Goal: Find specific page/section: Find specific page/section

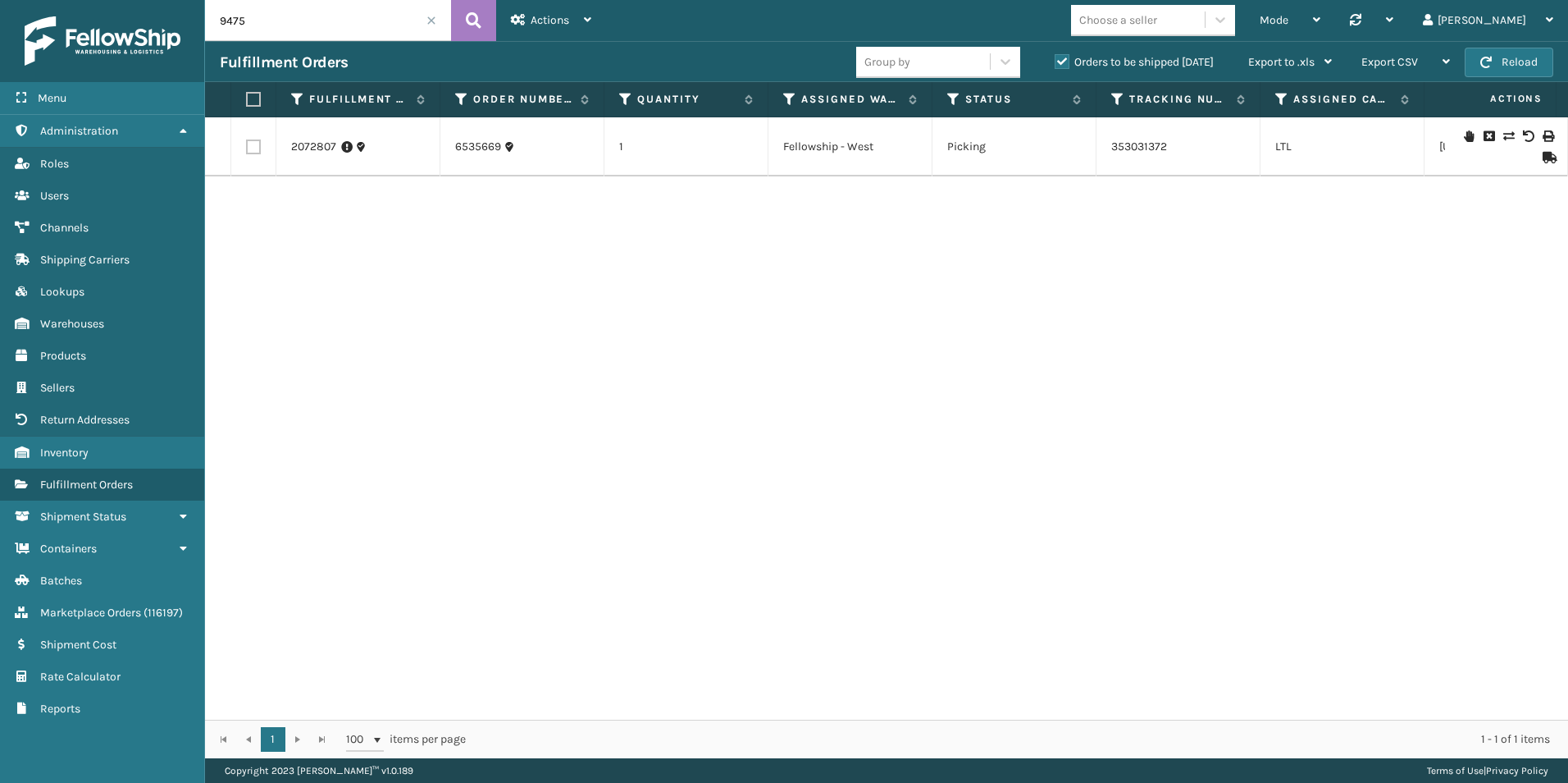
type input "9475"
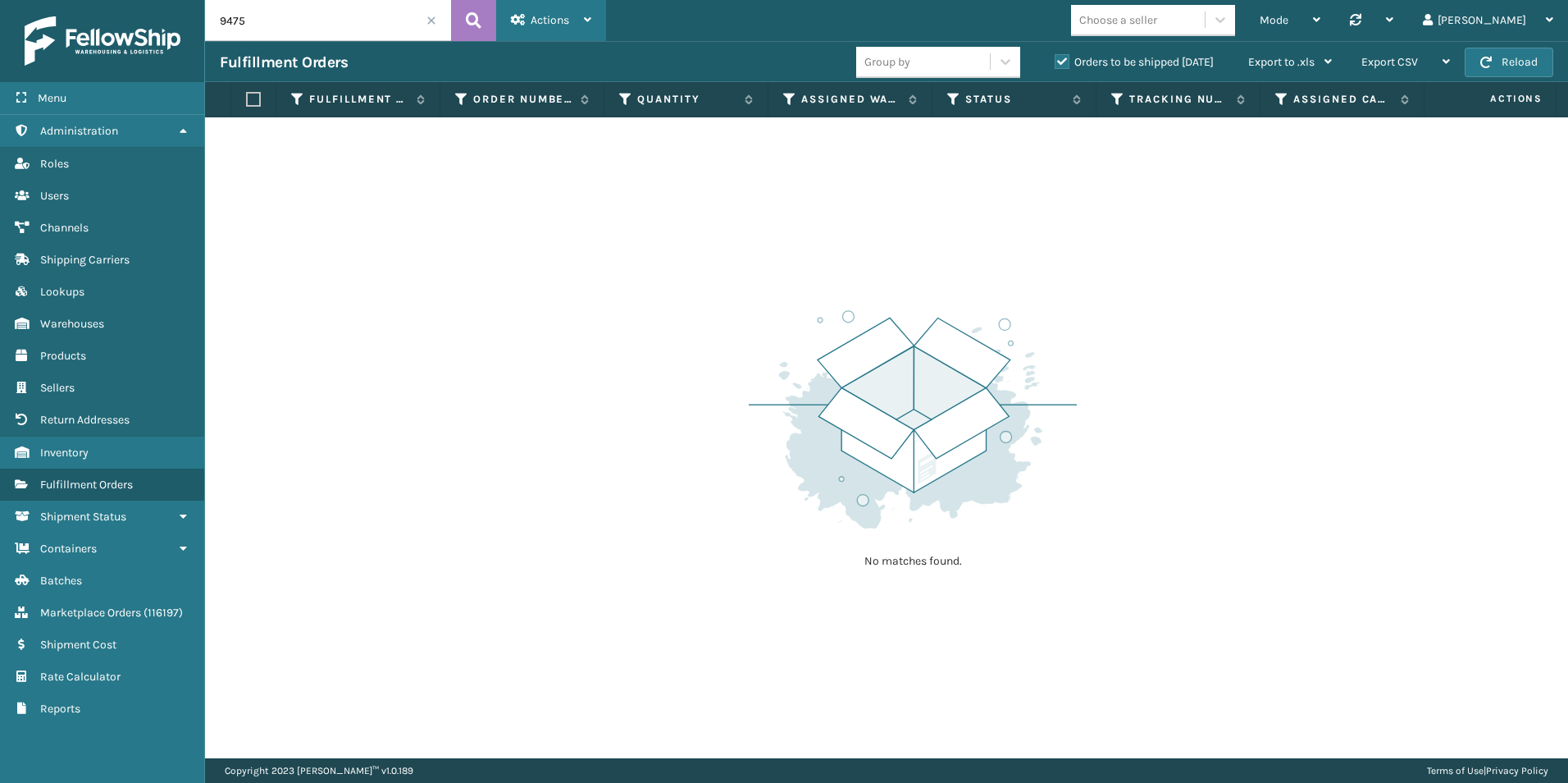
click at [534, 18] on span "Actions" at bounding box center [550, 20] width 39 height 14
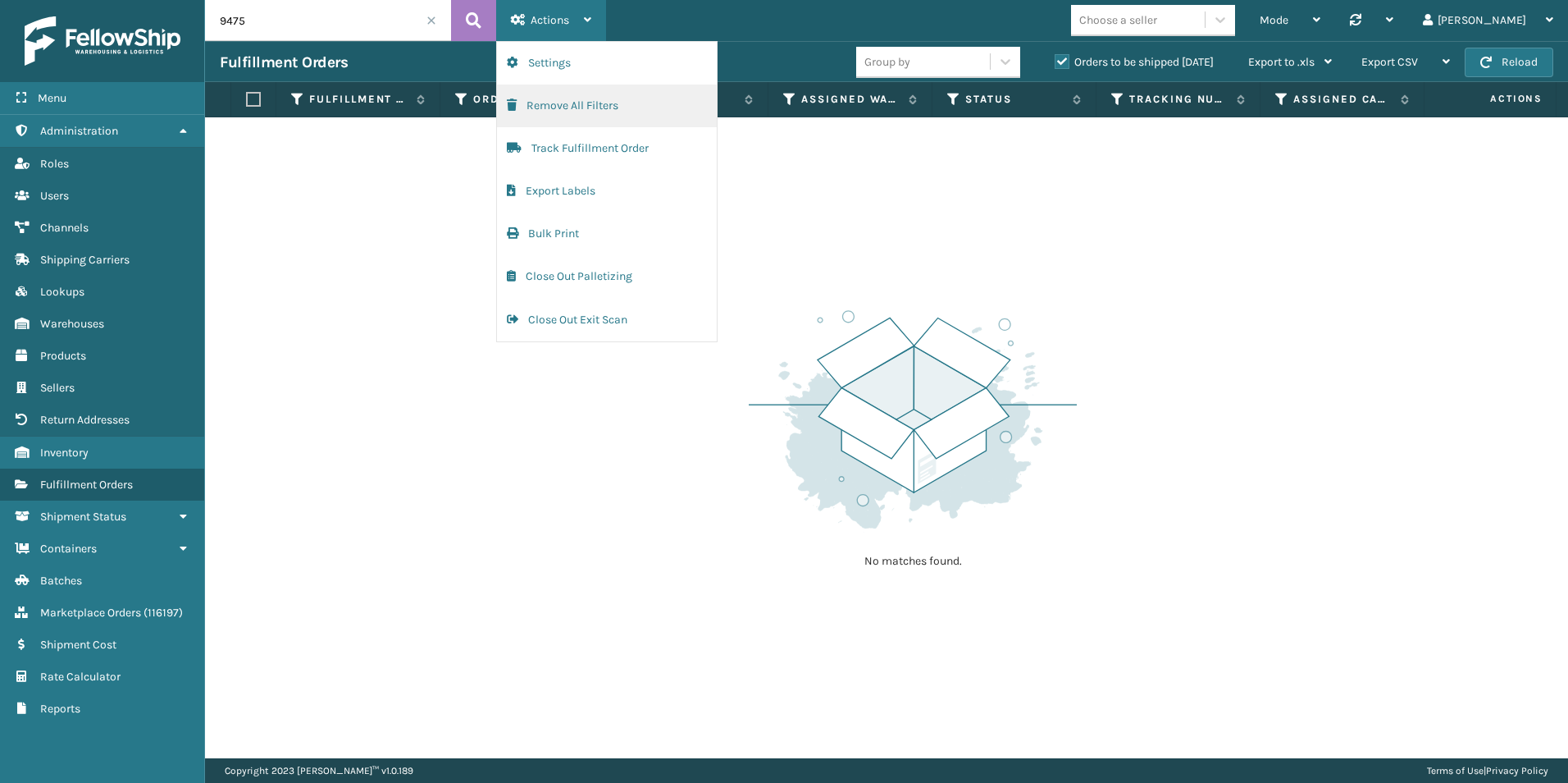
click at [563, 99] on button "Remove All Filters" at bounding box center [607, 106] width 220 height 42
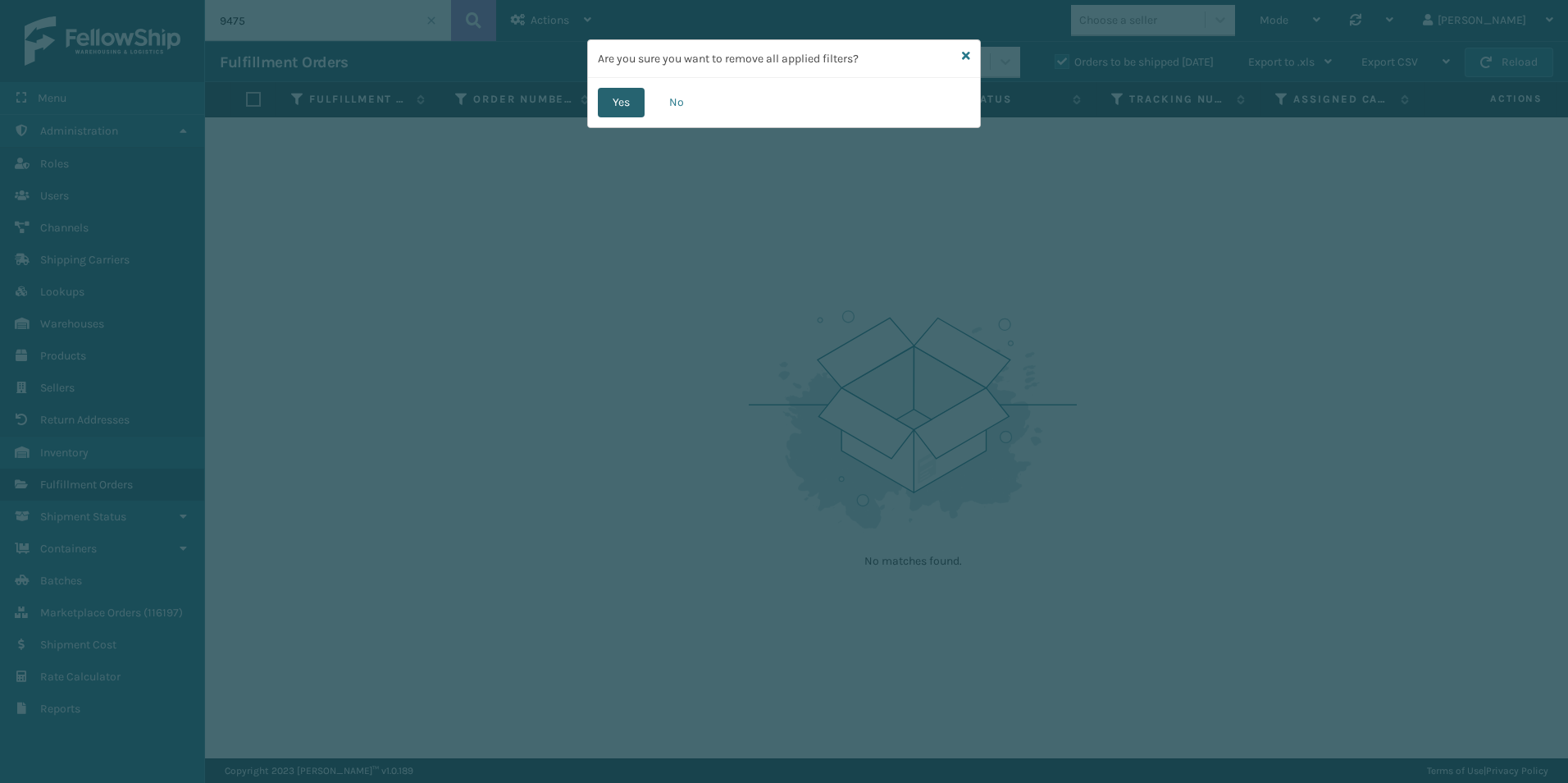
click at [627, 103] on button "Yes" at bounding box center [621, 103] width 47 height 30
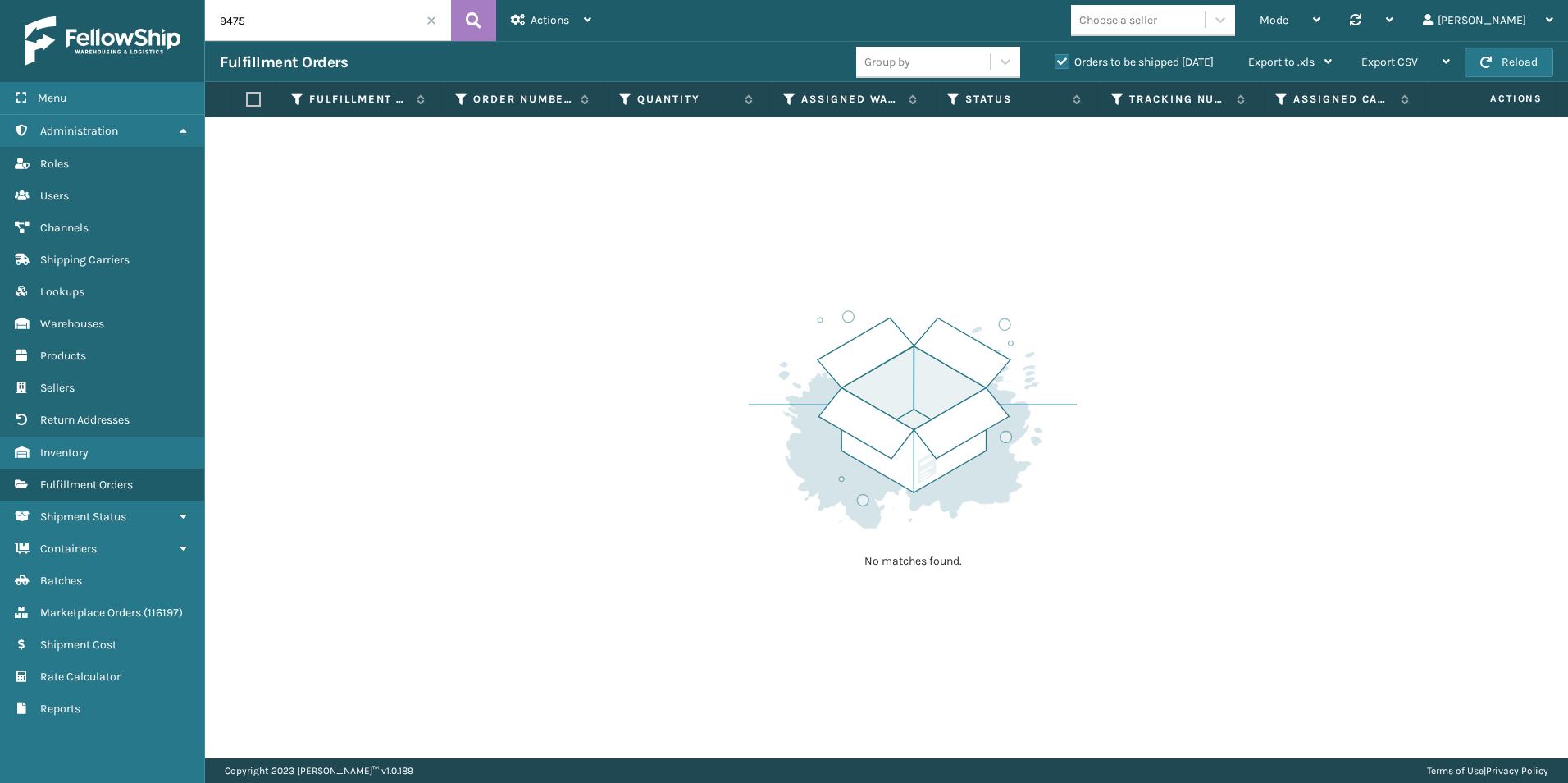
click at [438, 18] on input "9475" at bounding box center [328, 20] width 246 height 41
click at [422, 18] on input "9475" at bounding box center [328, 20] width 246 height 41
click at [430, 23] on span at bounding box center [431, 20] width 10 height 10
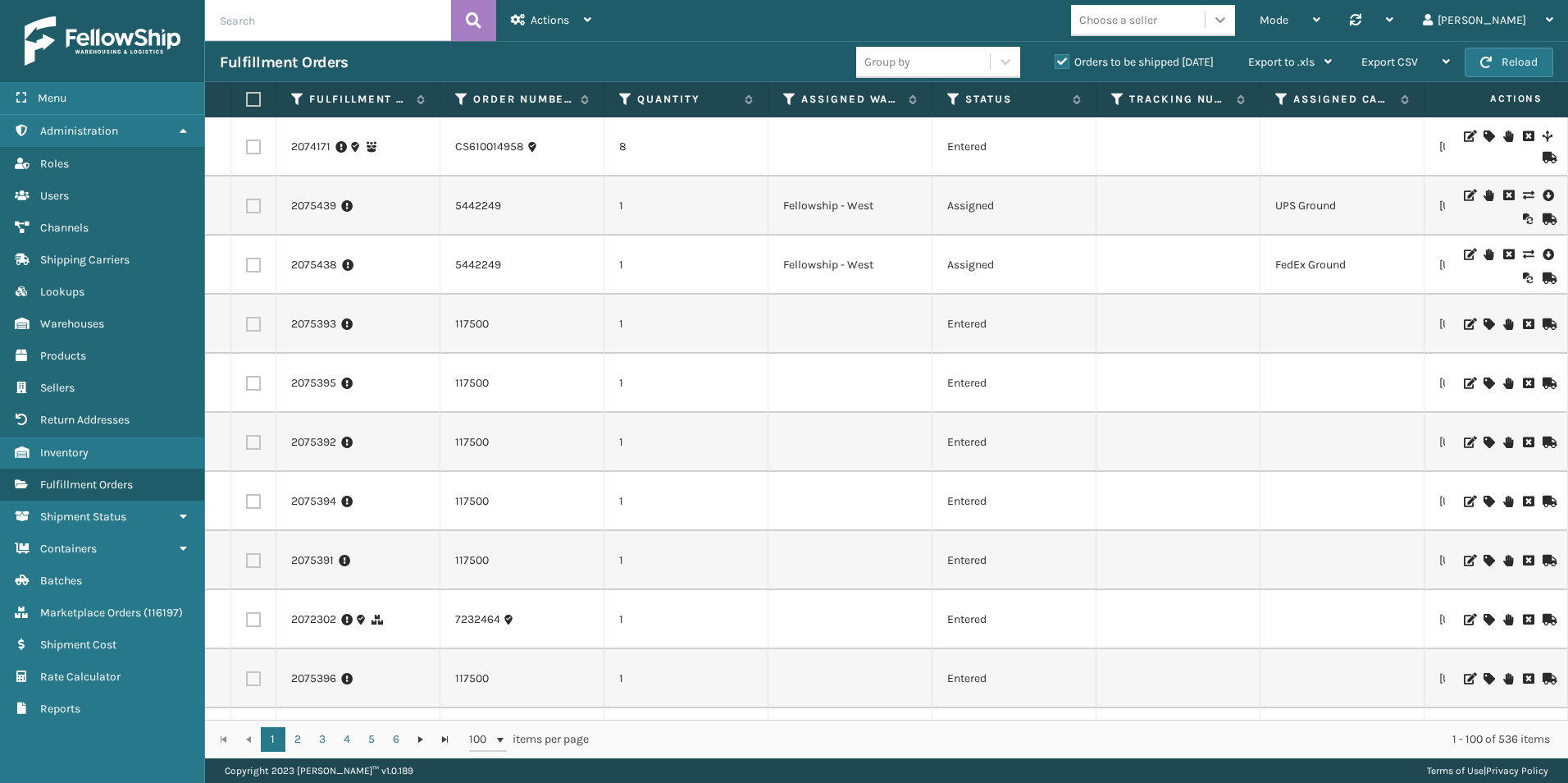
click at [1229, 23] on icon at bounding box center [1220, 19] width 17 height 17
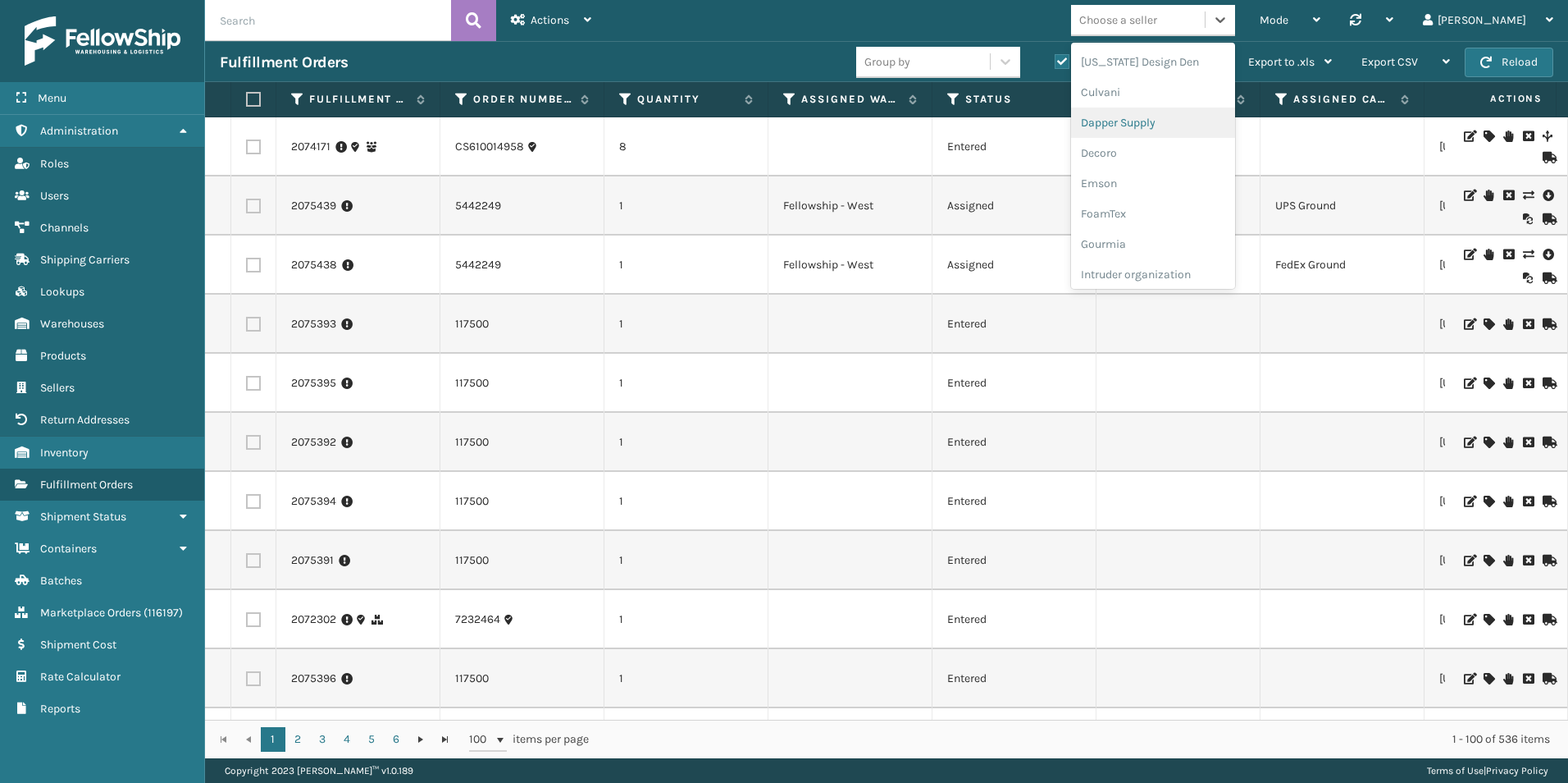
scroll to position [246, 0]
click at [1221, 176] on div "Emson" at bounding box center [1153, 179] width 164 height 30
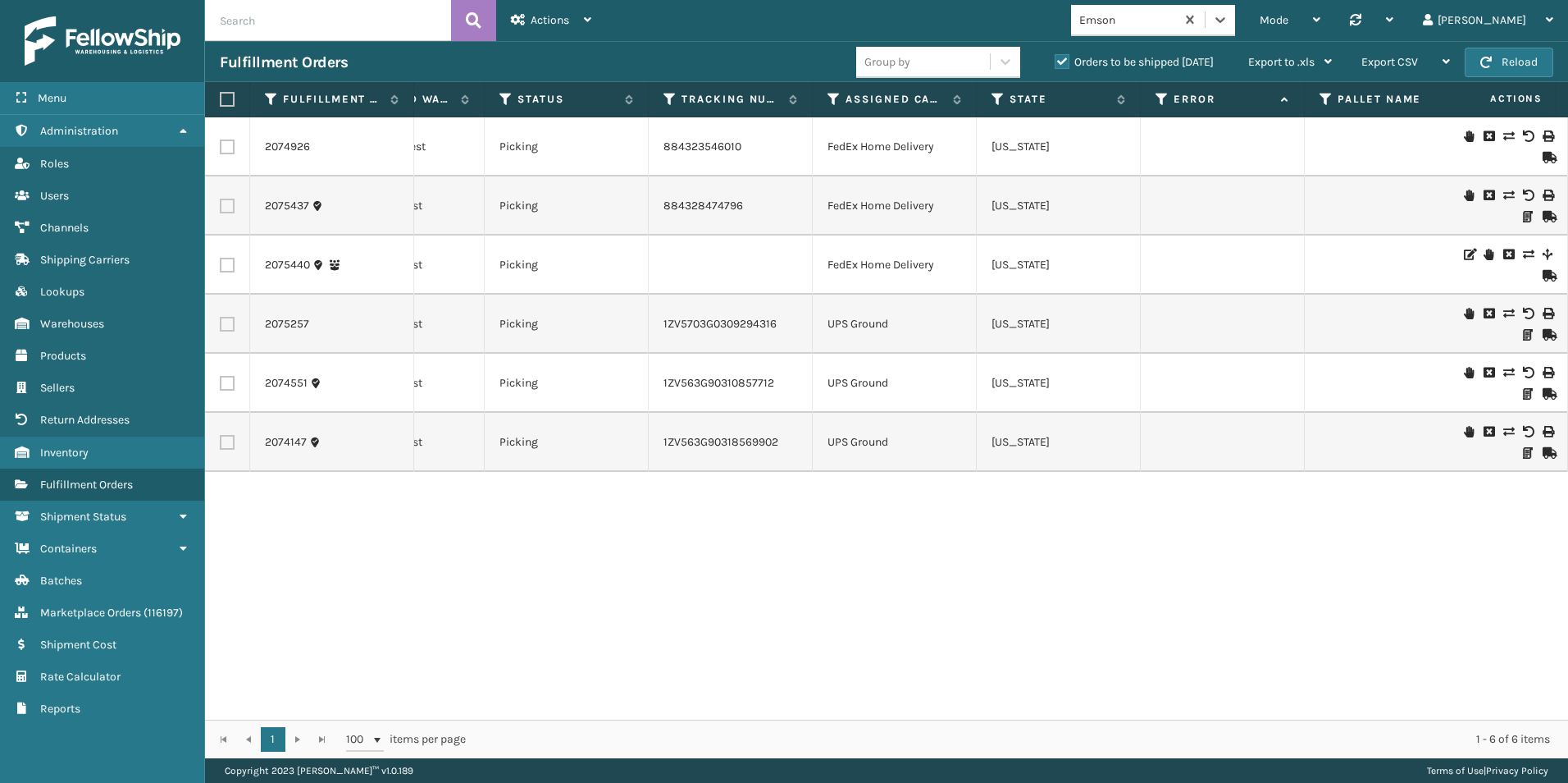
scroll to position [0, 0]
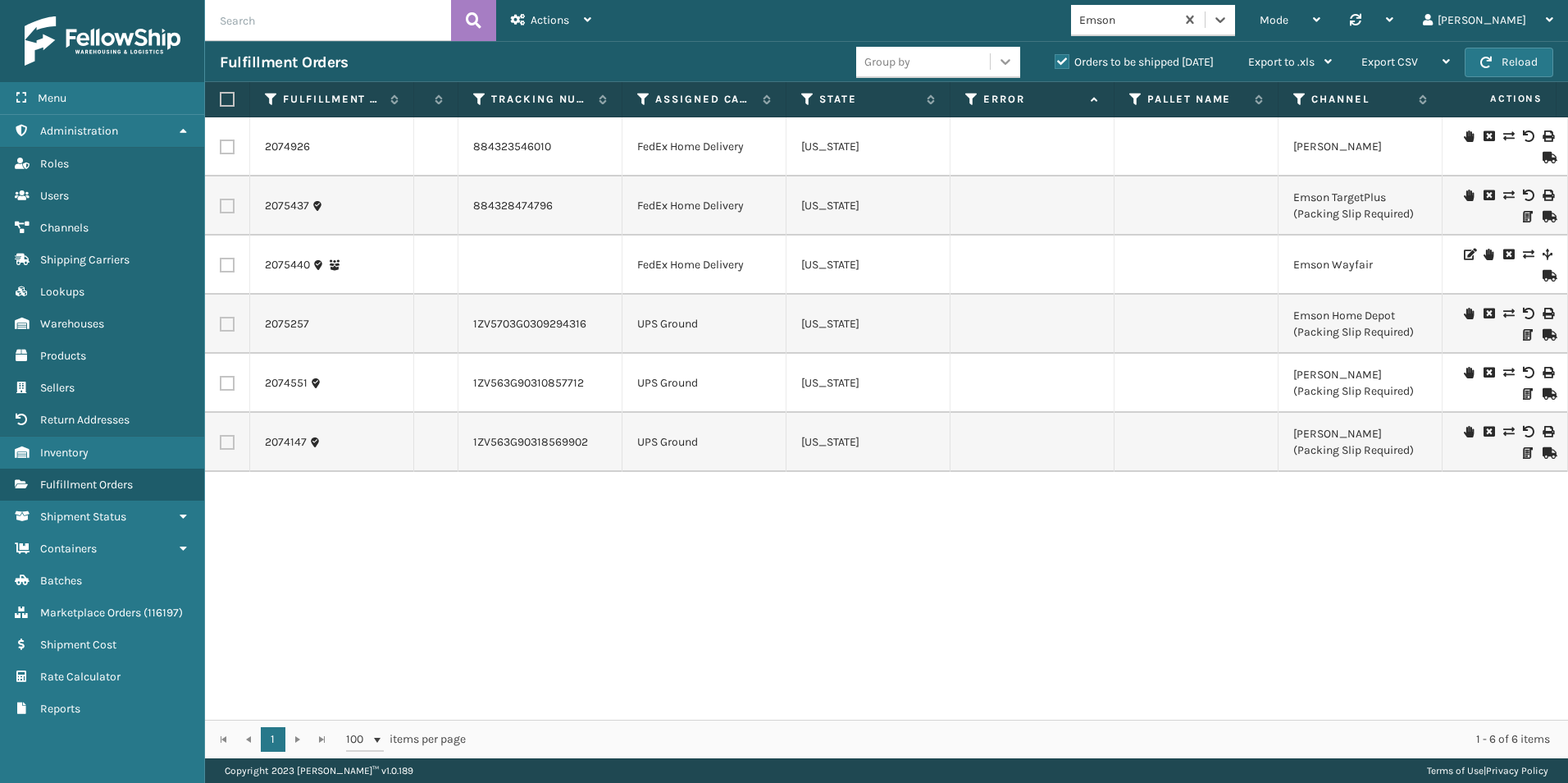
click at [1002, 62] on icon at bounding box center [1005, 62] width 10 height 6
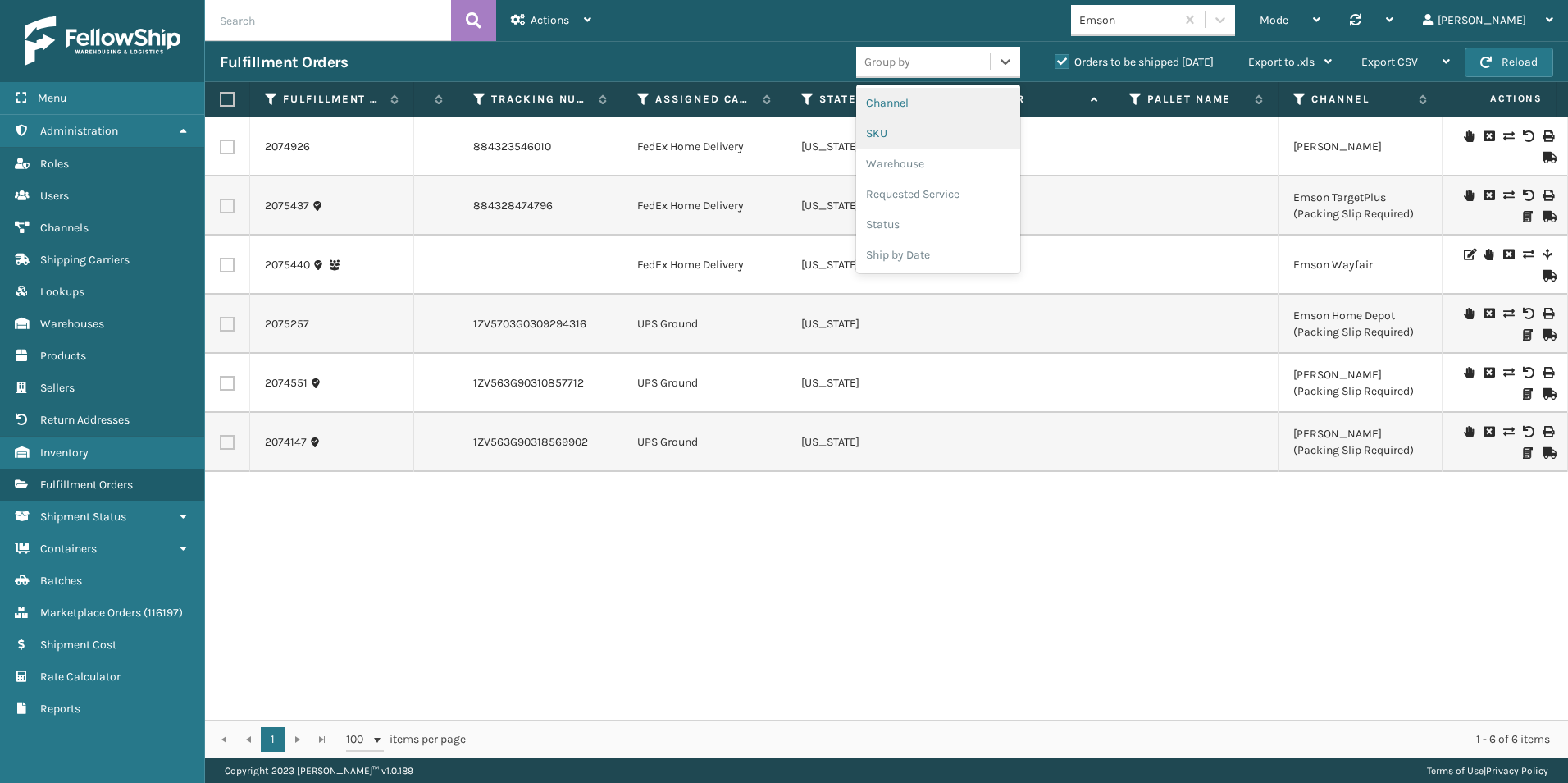
click at [880, 128] on div "SKU" at bounding box center [937, 133] width 164 height 30
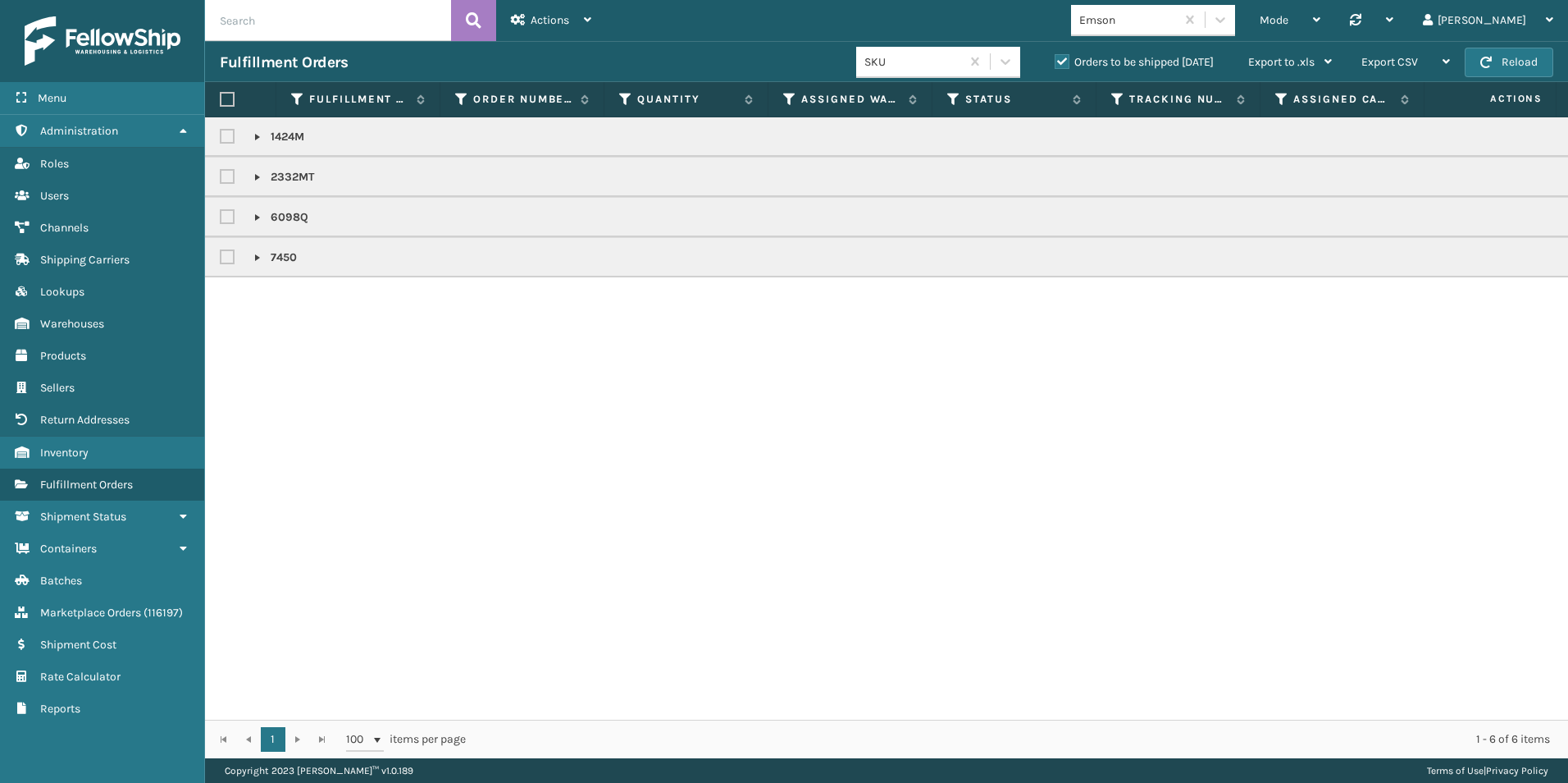
click at [258, 137] on link at bounding box center [257, 136] width 13 height 13
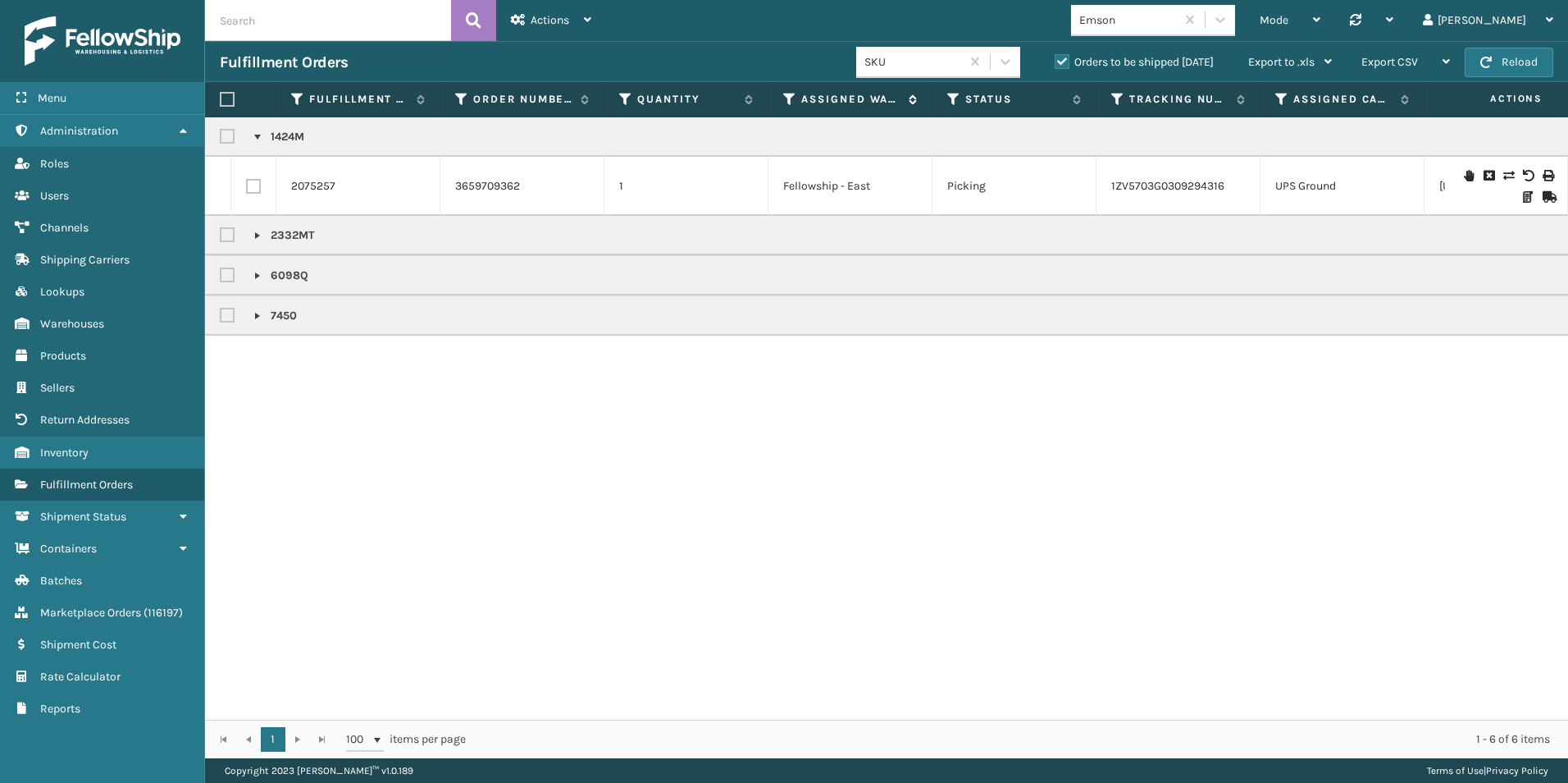
click at [791, 96] on icon at bounding box center [789, 99] width 13 height 15
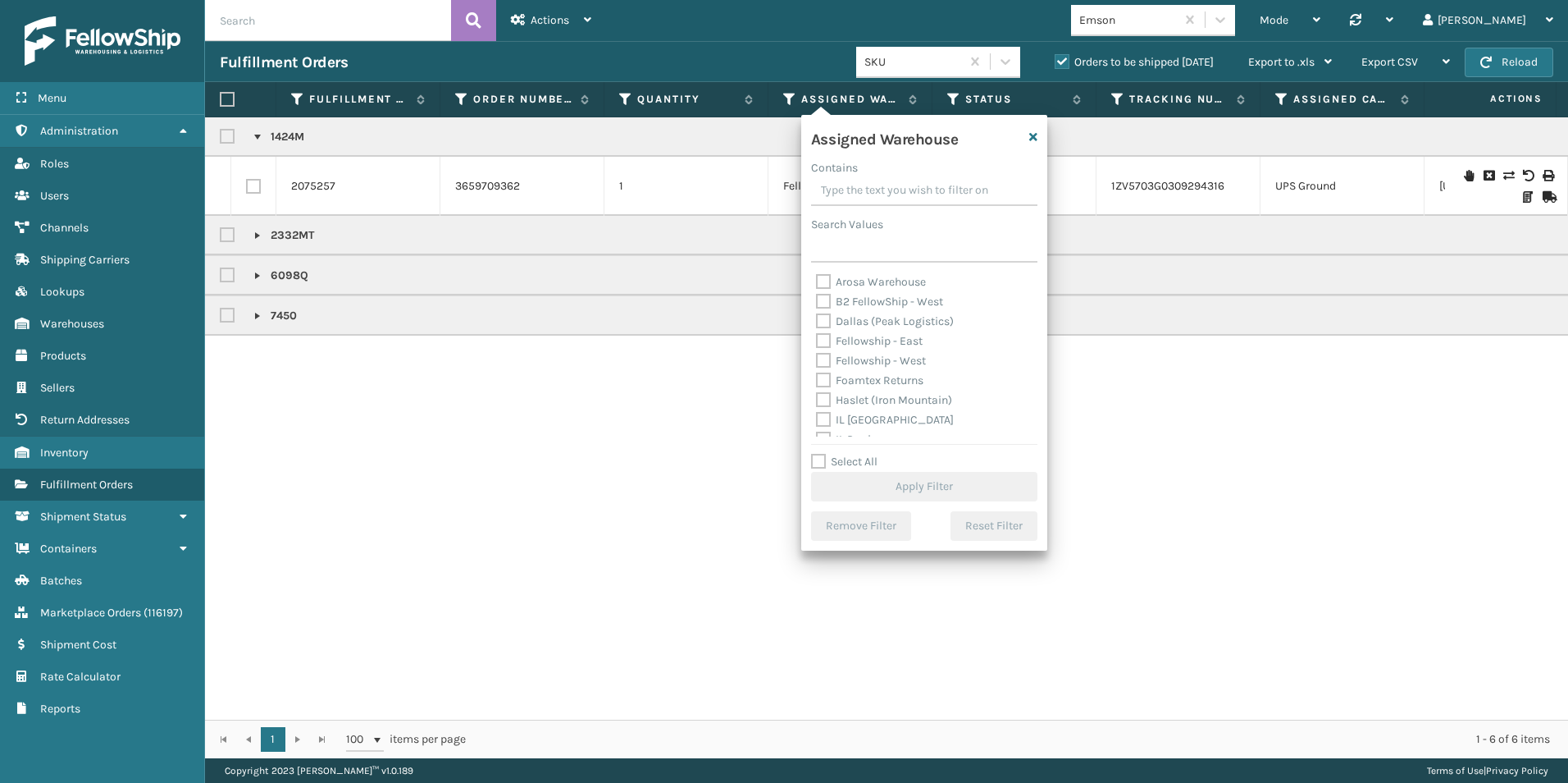
click at [824, 363] on label "Fellowship - West" at bounding box center [871, 361] width 110 height 14
click at [817, 362] on input "Fellowship - West" at bounding box center [816, 356] width 1 height 11
checkbox input "true"
click at [909, 468] on div "Select All Apply Filter" at bounding box center [923, 477] width 226 height 49
click at [913, 484] on button "Apply Filter" at bounding box center [923, 487] width 226 height 30
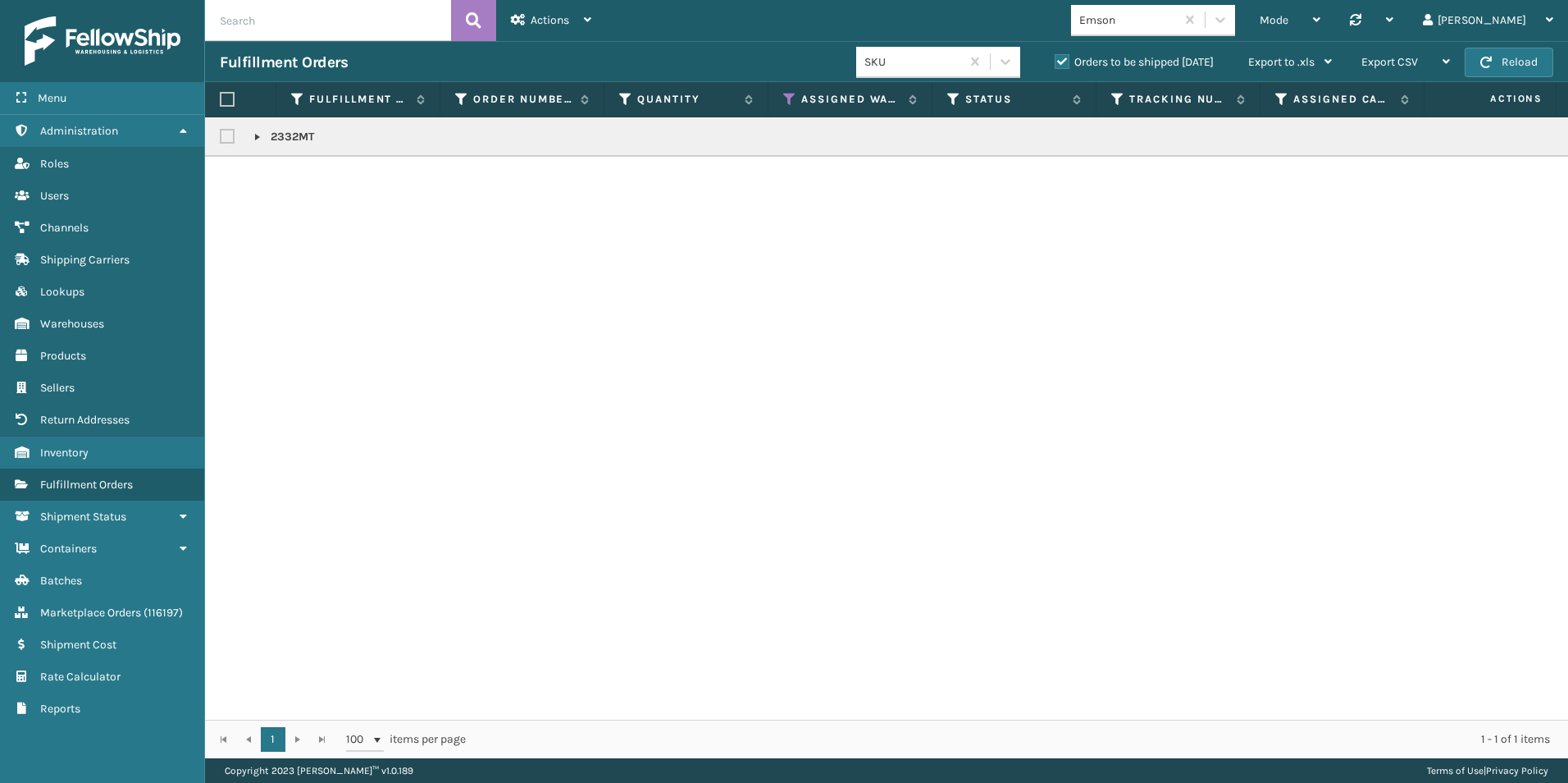
click at [253, 132] on link at bounding box center [257, 136] width 13 height 13
click at [287, 139] on p "2332MT" at bounding box center [284, 136] width 60 height 17
click at [310, 181] on link "2074926" at bounding box center [313, 186] width 45 height 17
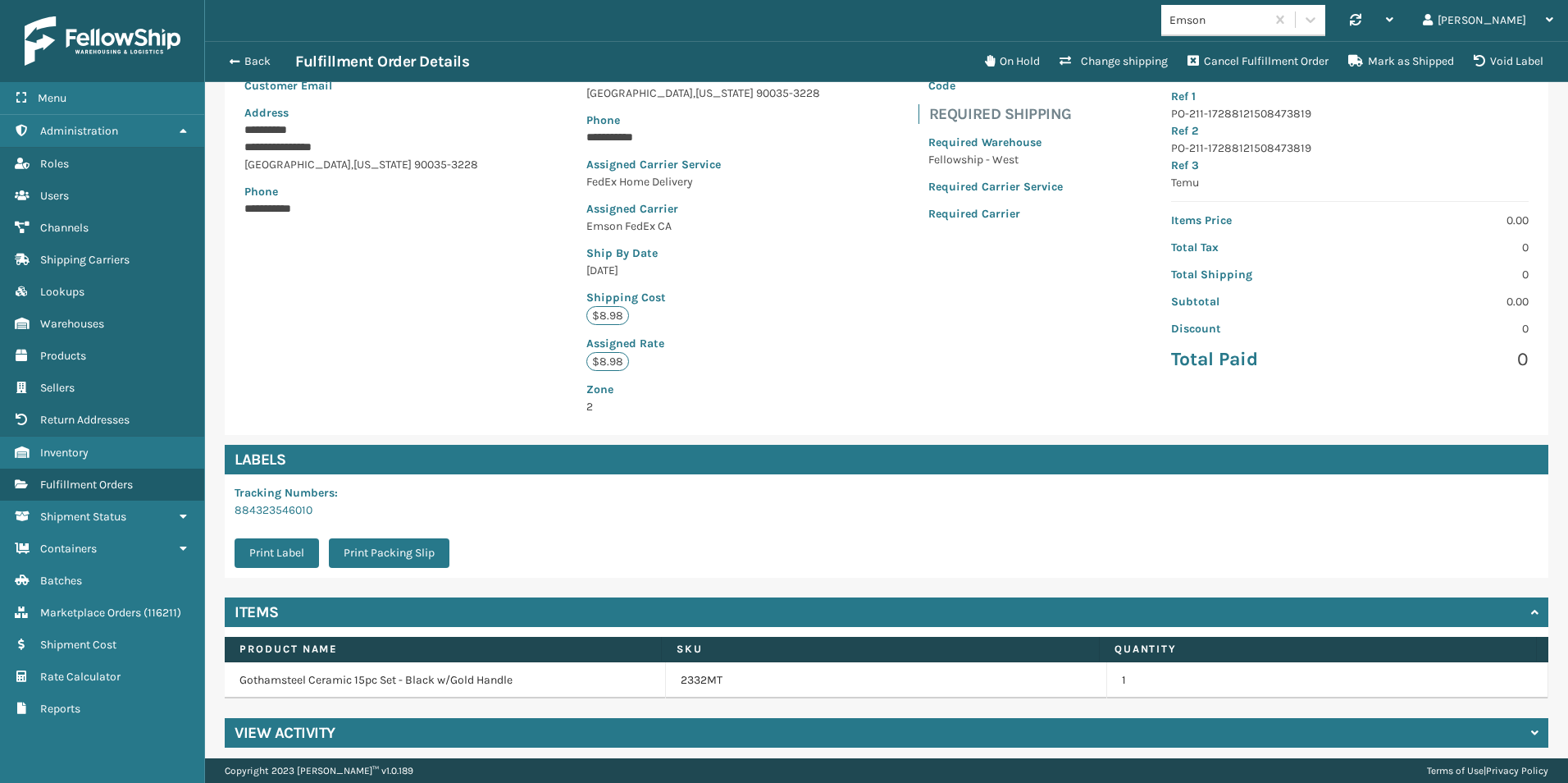
scroll to position [204, 0]
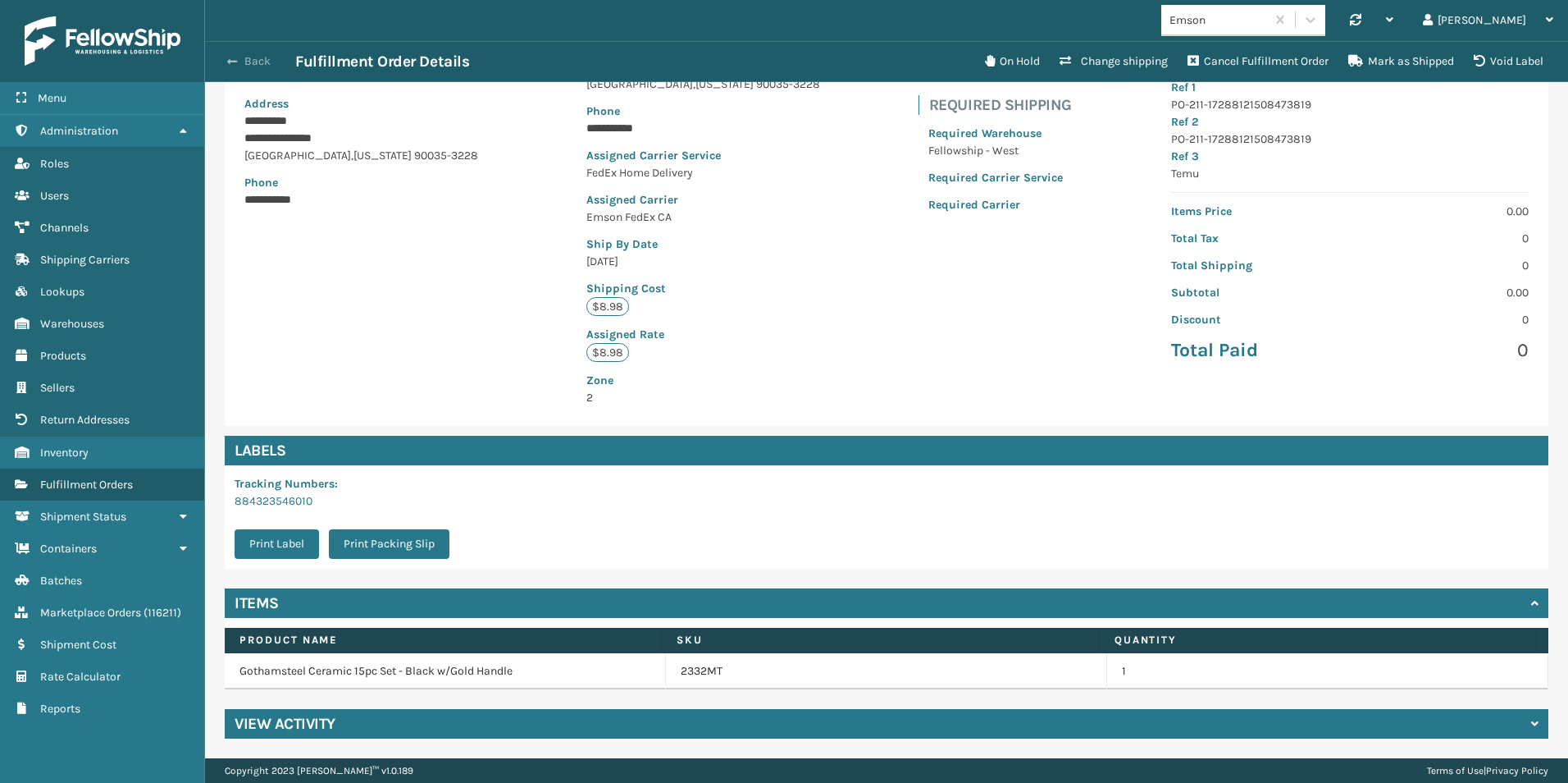
click at [236, 65] on span "button" at bounding box center [231, 61] width 10 height 11
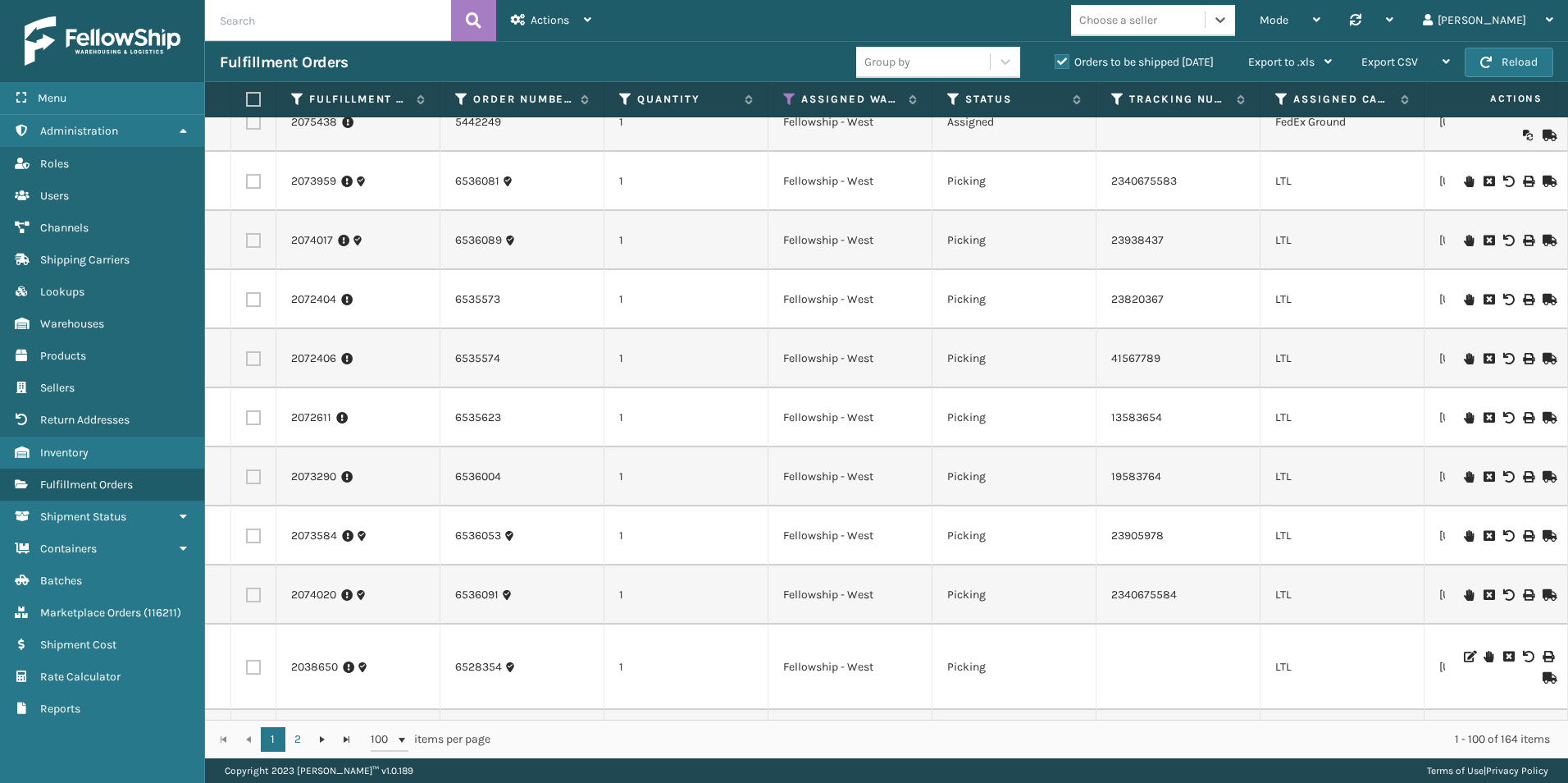
scroll to position [82, 0]
click at [1280, 101] on icon at bounding box center [1281, 99] width 13 height 15
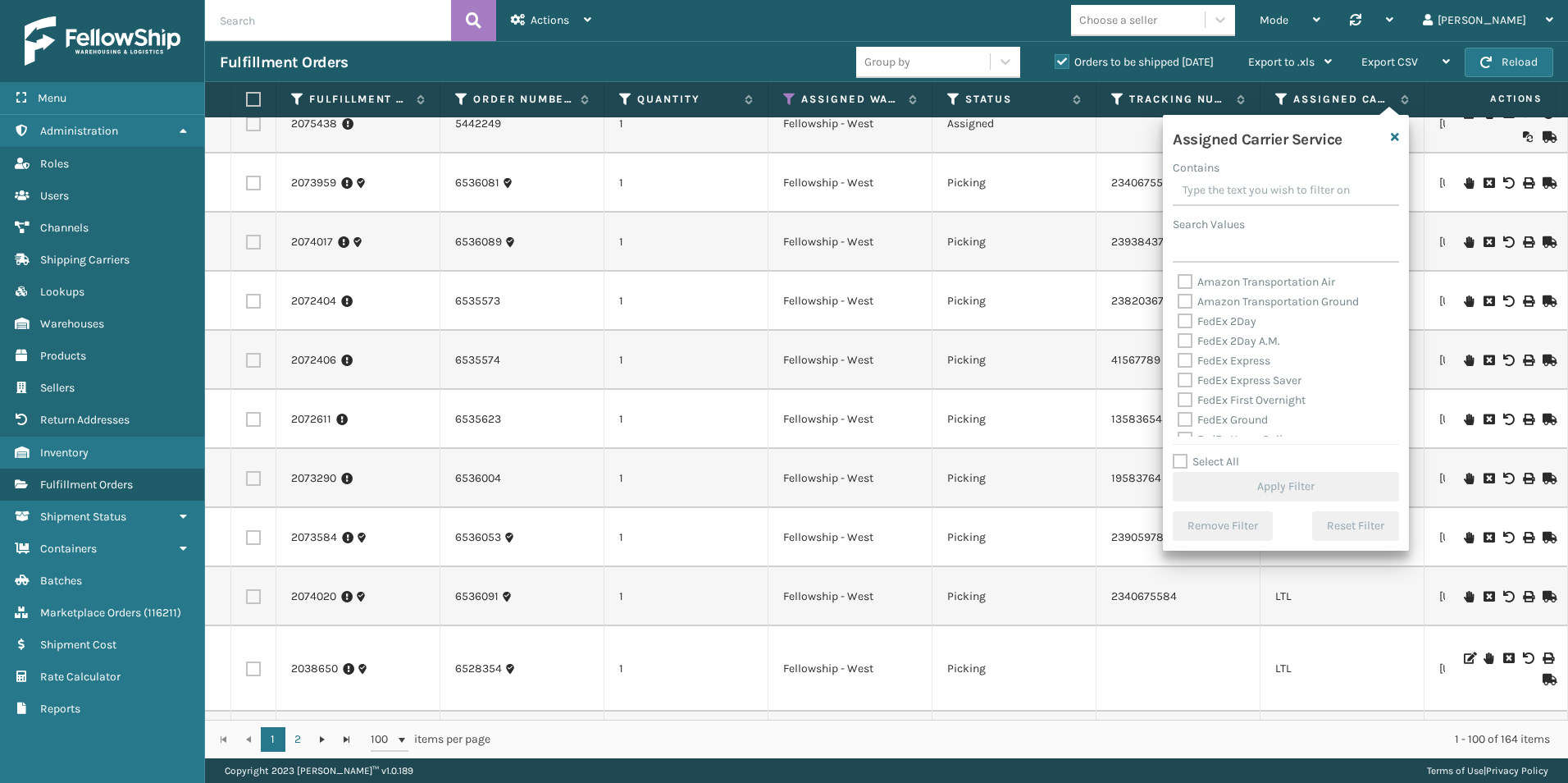
click at [1178, 460] on label "Select All" at bounding box center [1206, 462] width 67 height 14
click at [1178, 454] on input "Select All" at bounding box center [1295, 453] width 246 height 2
checkbox input "true"
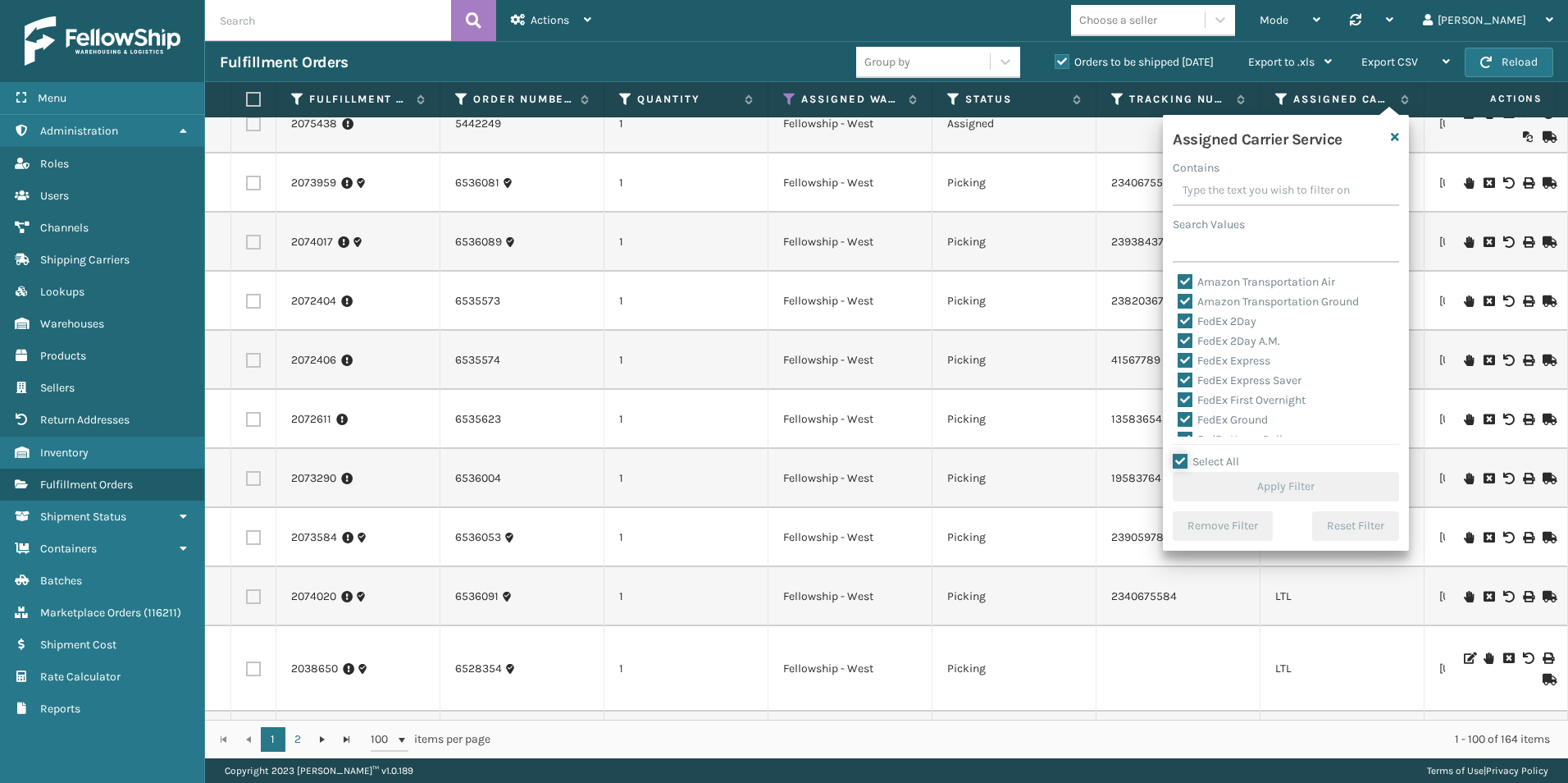
checkbox input "true"
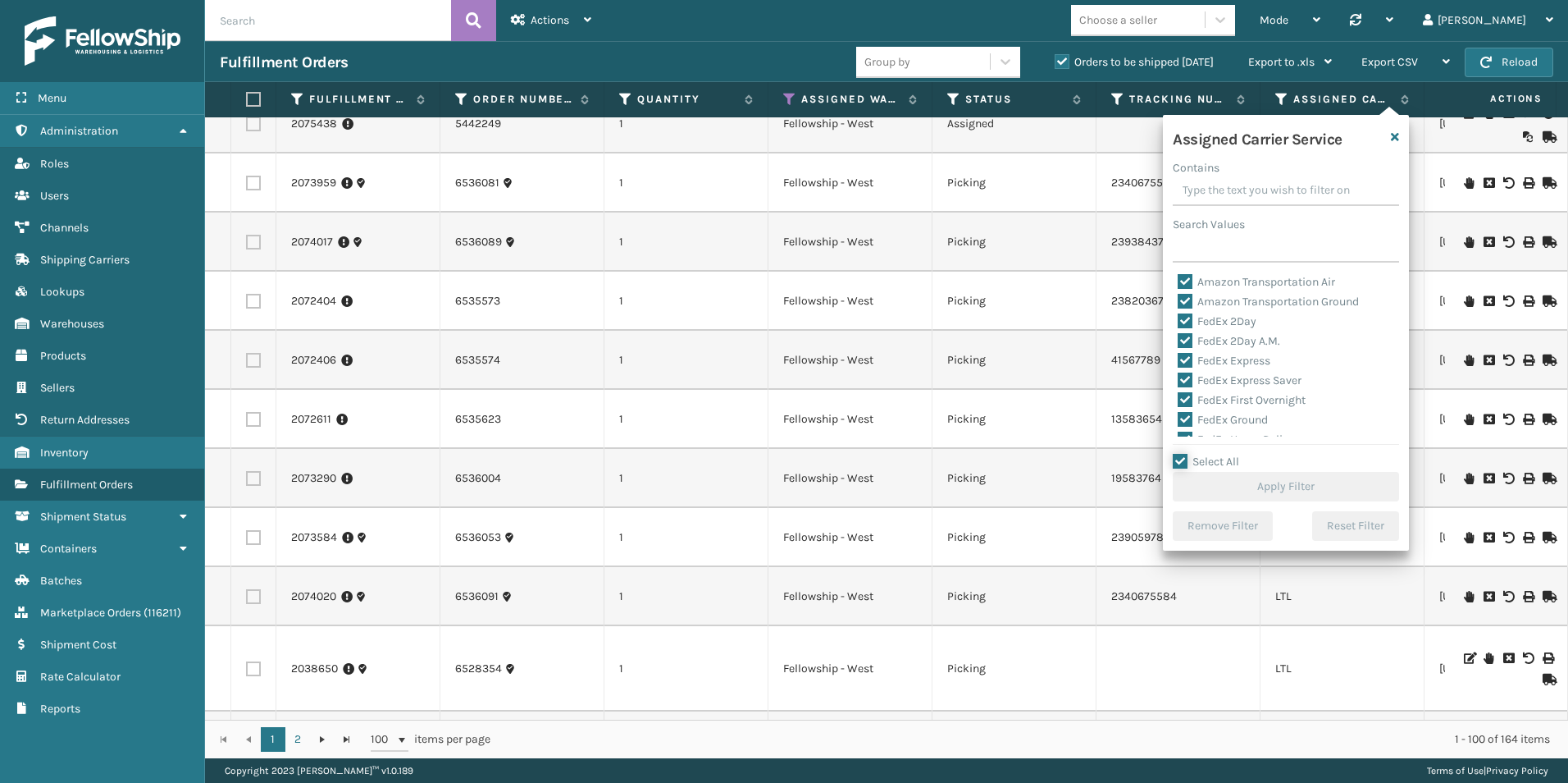
checkbox input "true"
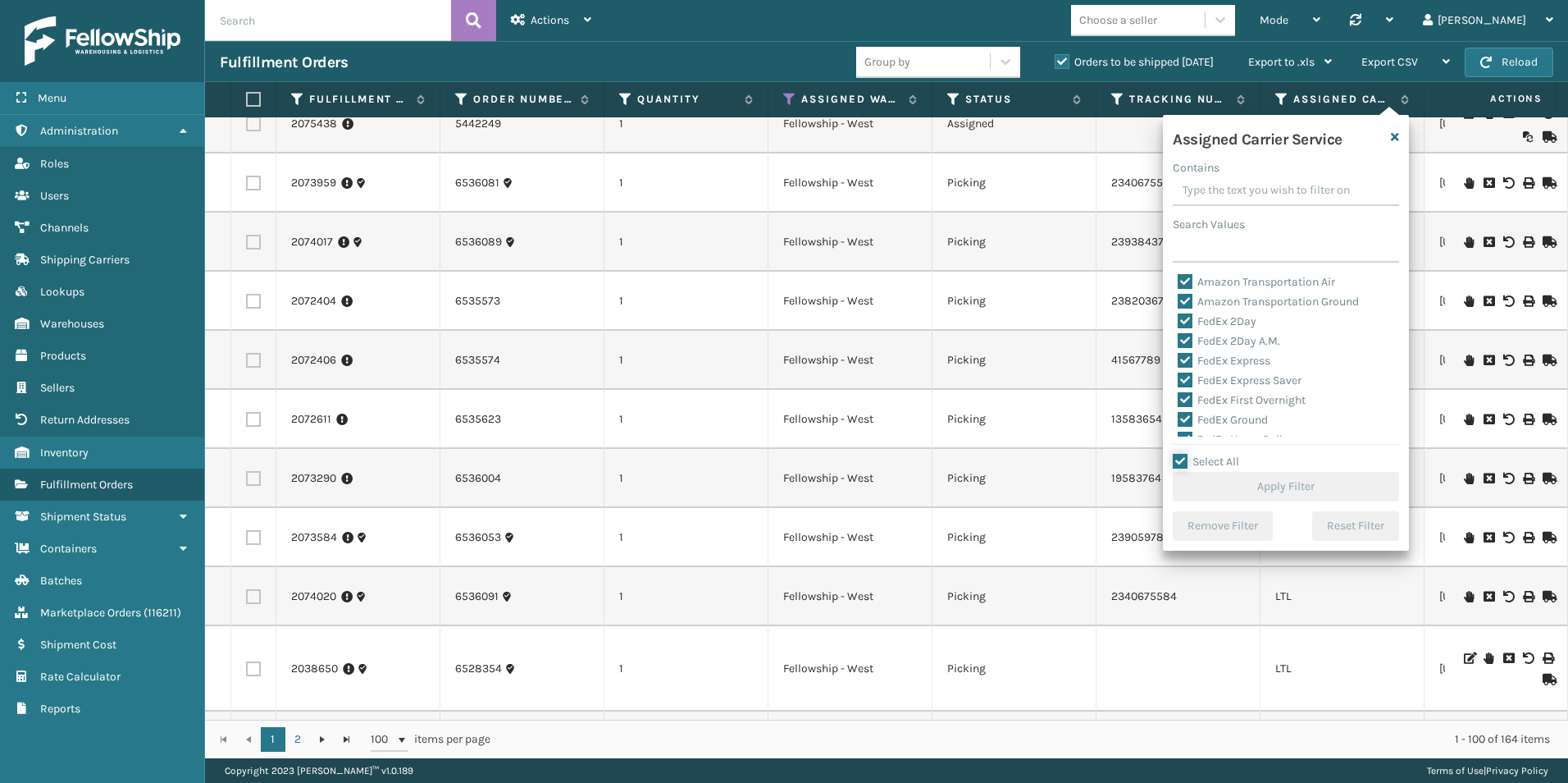
checkbox input "true"
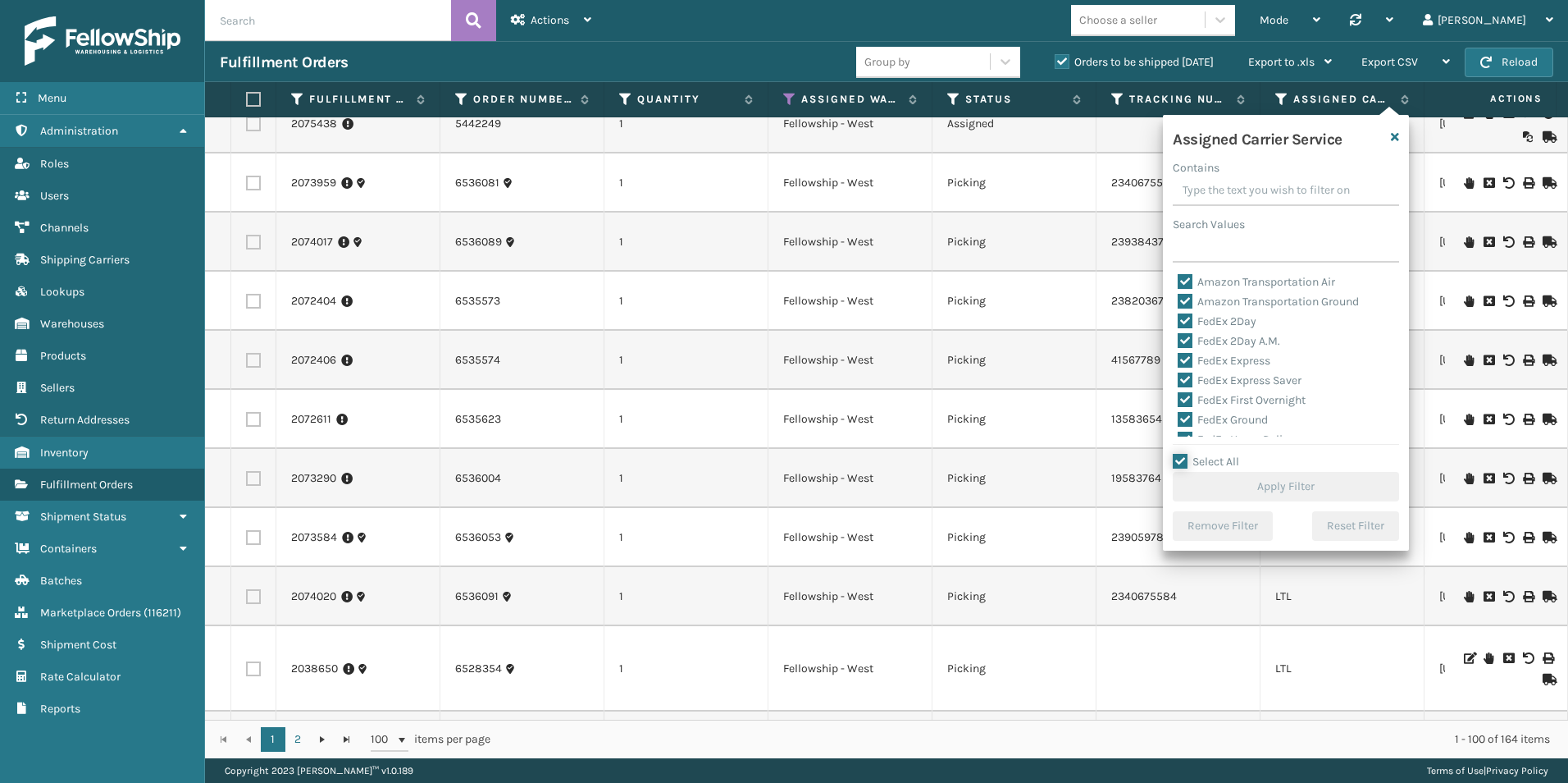
checkbox input "true"
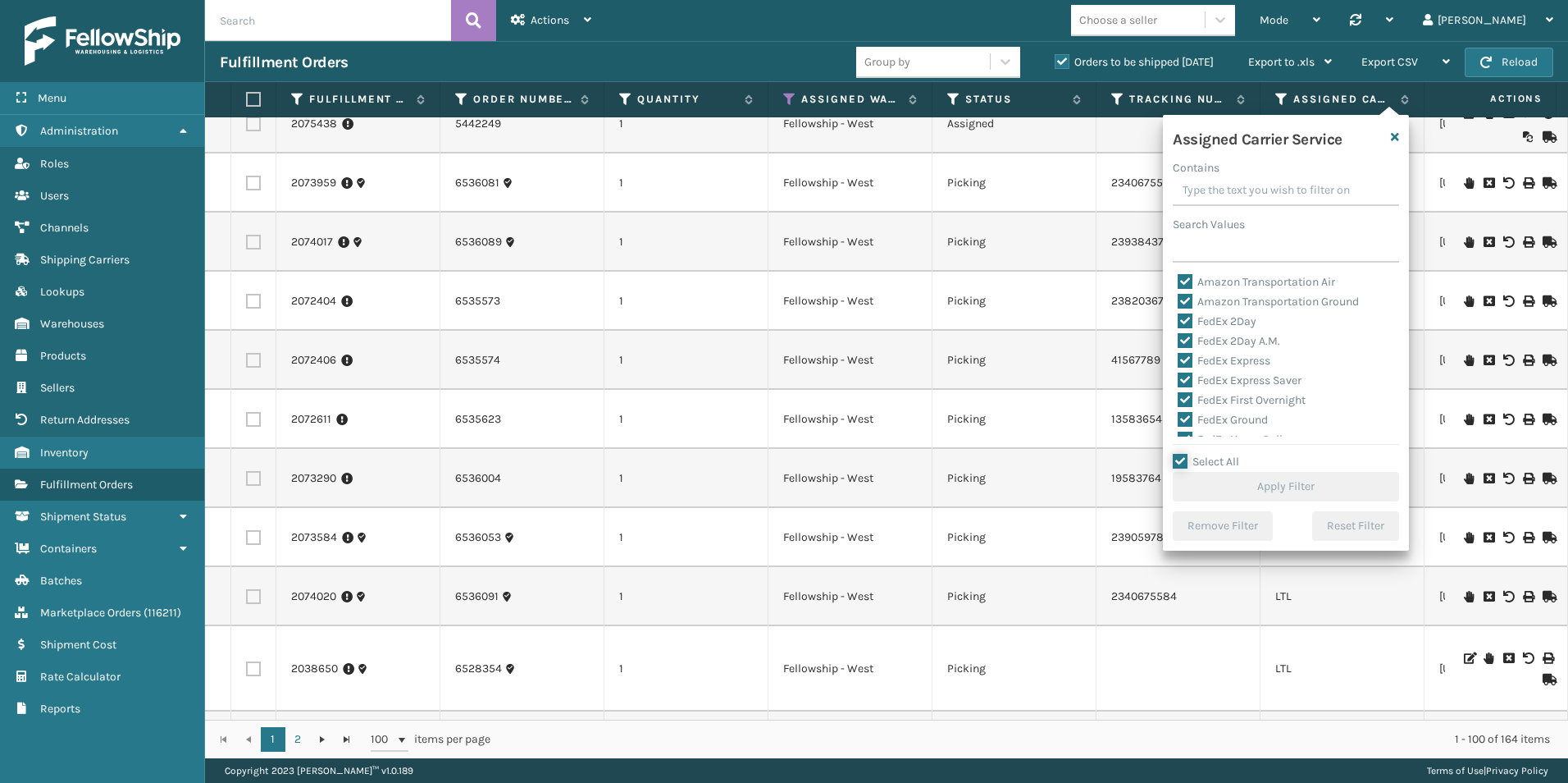
checkbox input "true"
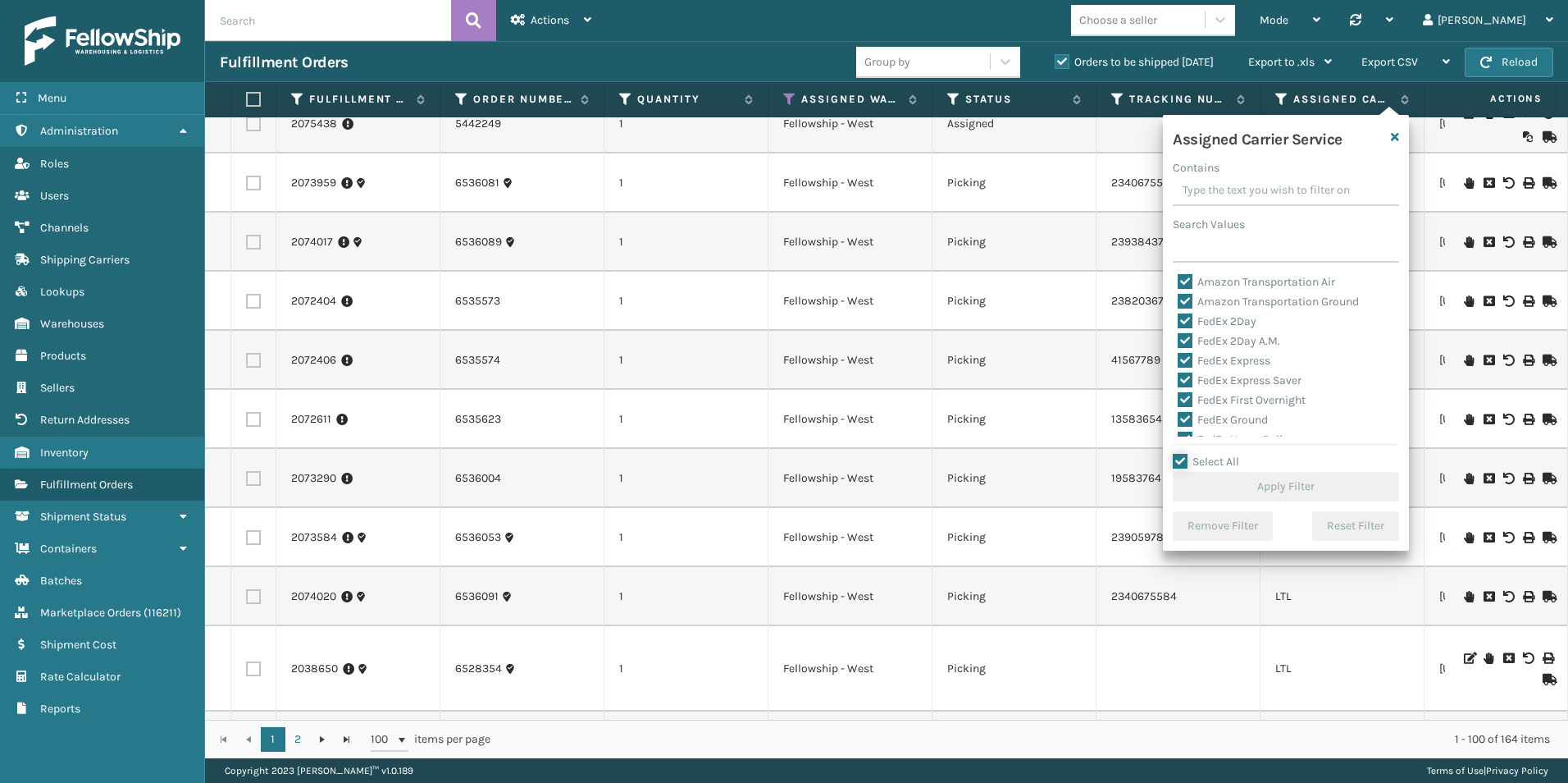
checkbox input "true"
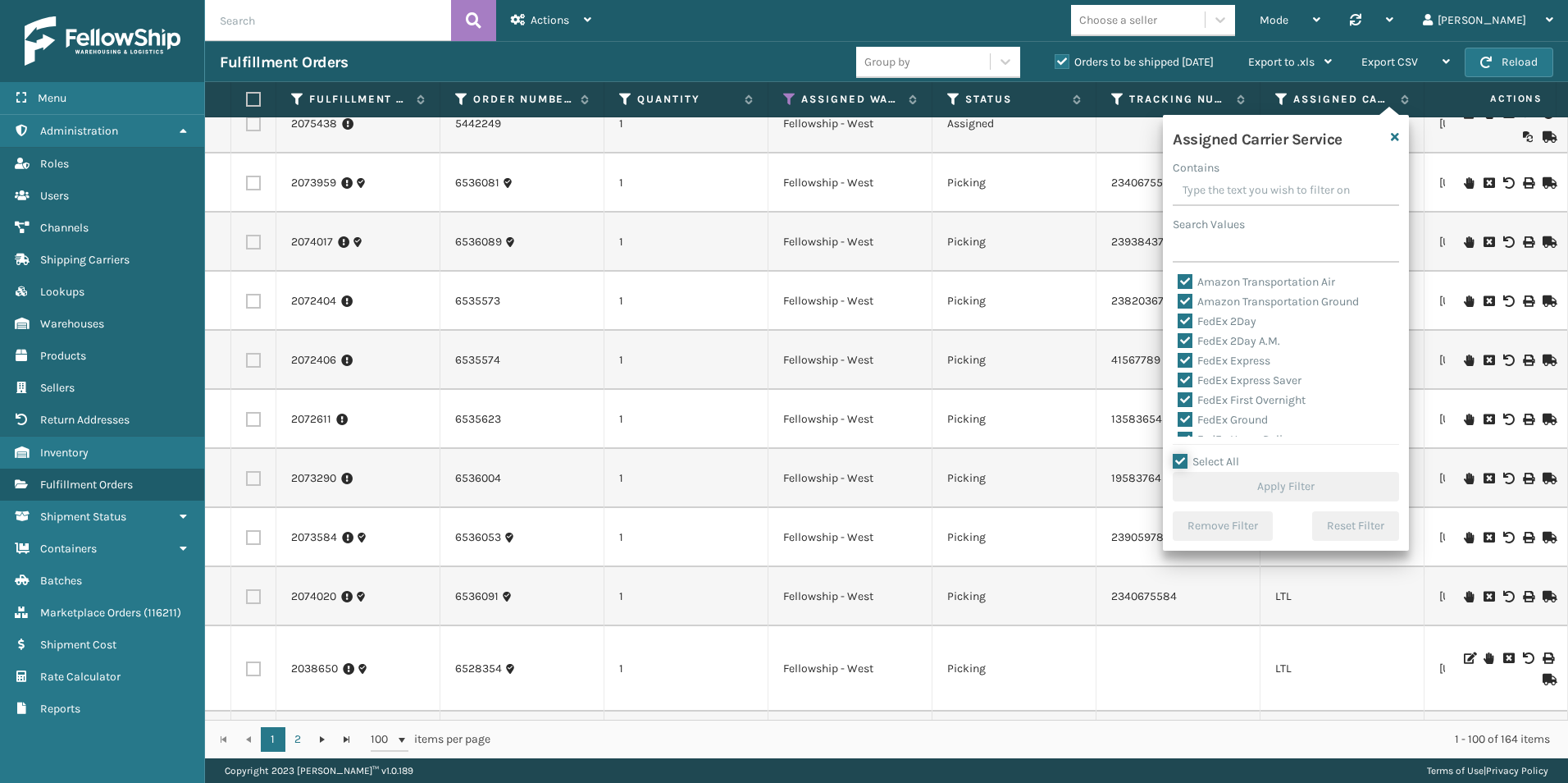
checkbox input "true"
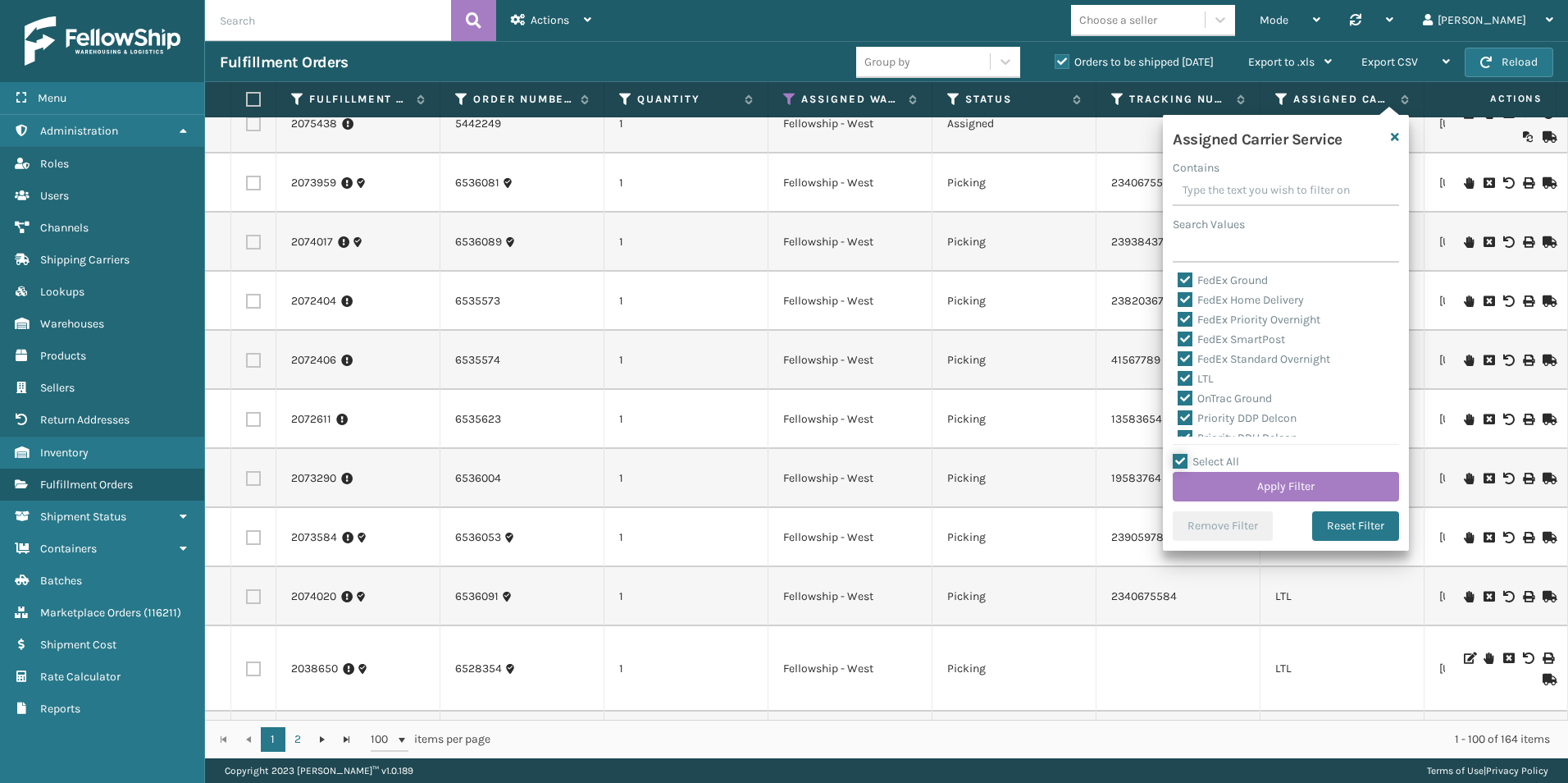
scroll to position [164, 0]
click at [1190, 354] on label "LTL" at bounding box center [1195, 354] width 36 height 14
click at [1178, 354] on input "LTL" at bounding box center [1178, 350] width 1 height 11
checkbox input "false"
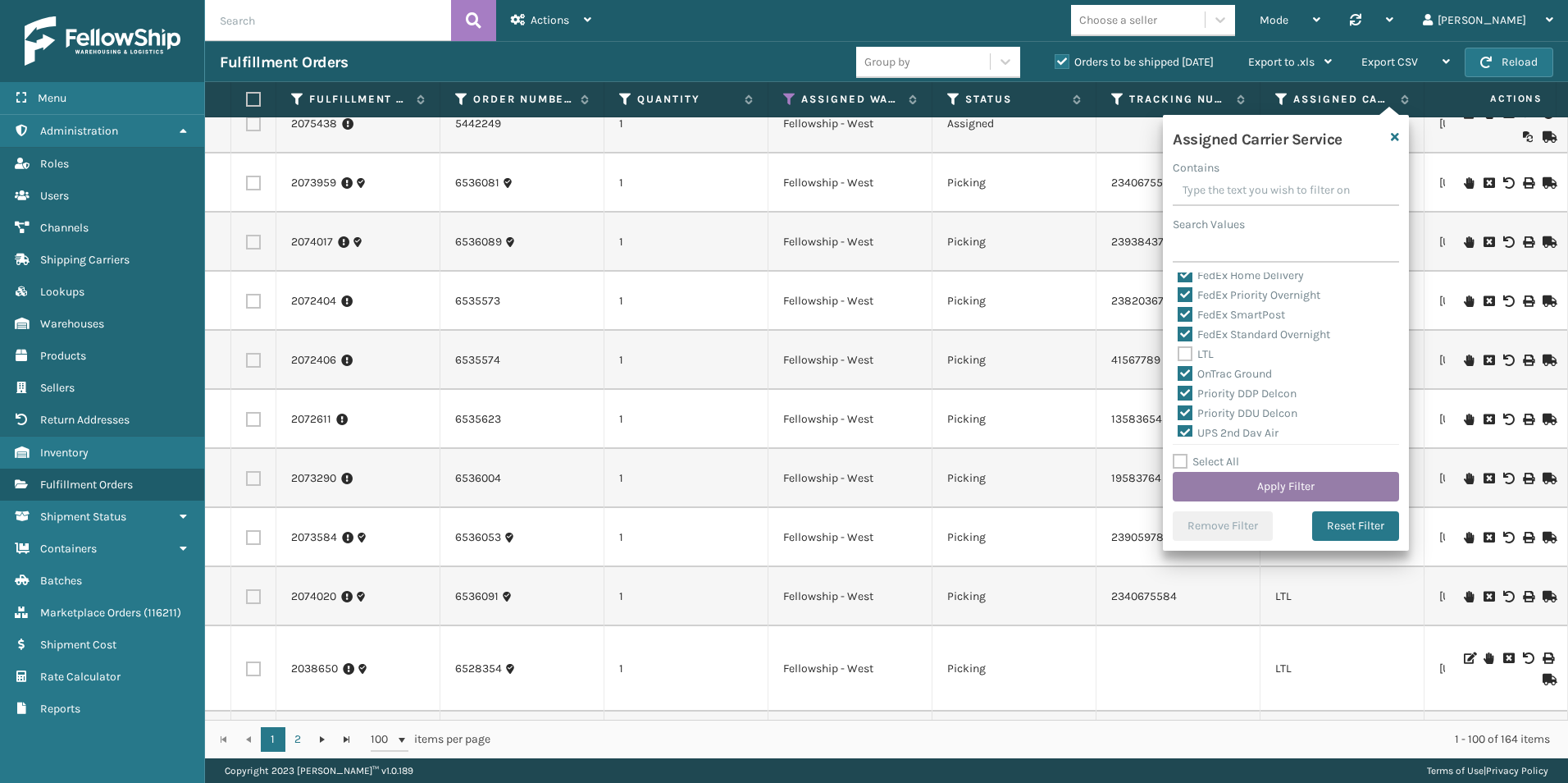
click at [1264, 497] on button "Apply Filter" at bounding box center [1285, 487] width 226 height 30
